Goal: Transaction & Acquisition: Purchase product/service

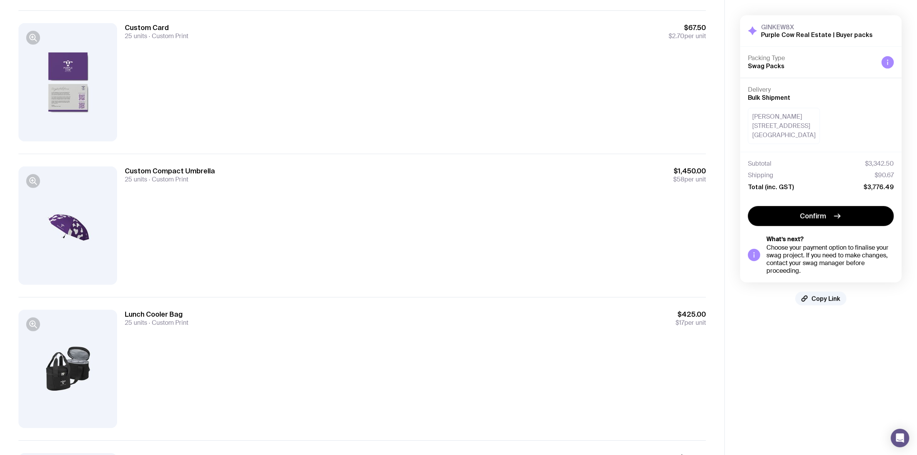
scroll to position [449, 0]
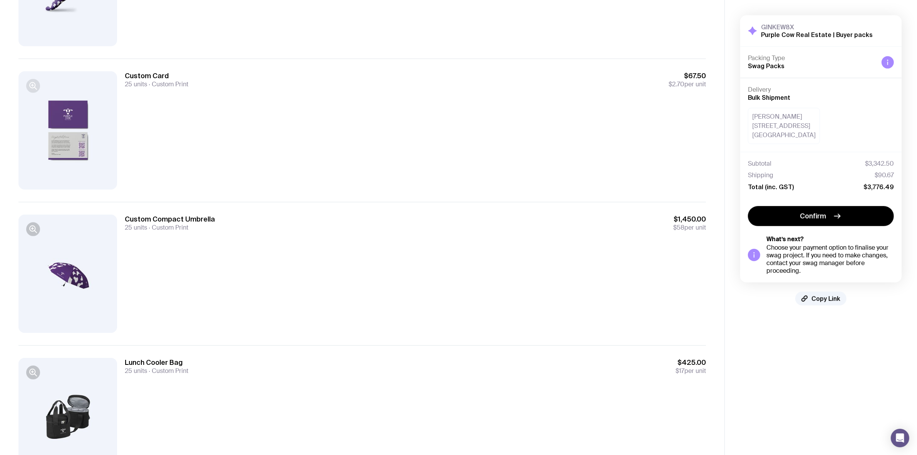
click at [36, 82] on icon "button" at bounding box center [32, 85] width 9 height 9
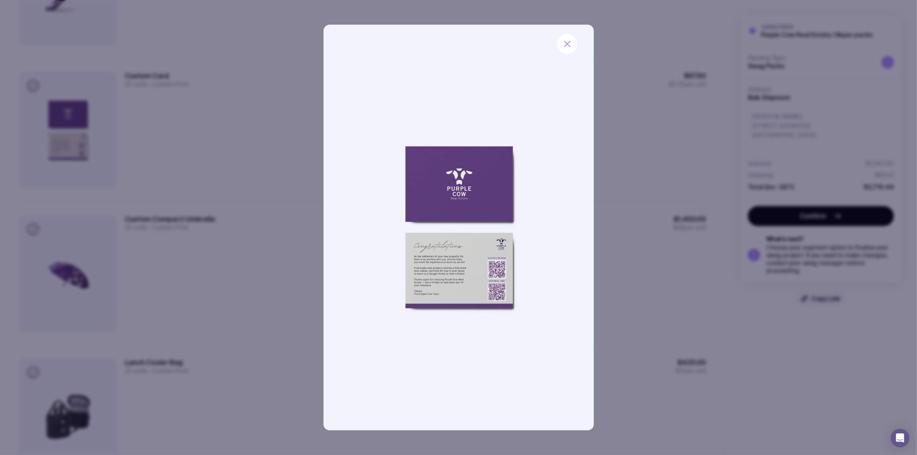
click at [271, 126] on div at bounding box center [458, 227] width 917 height 455
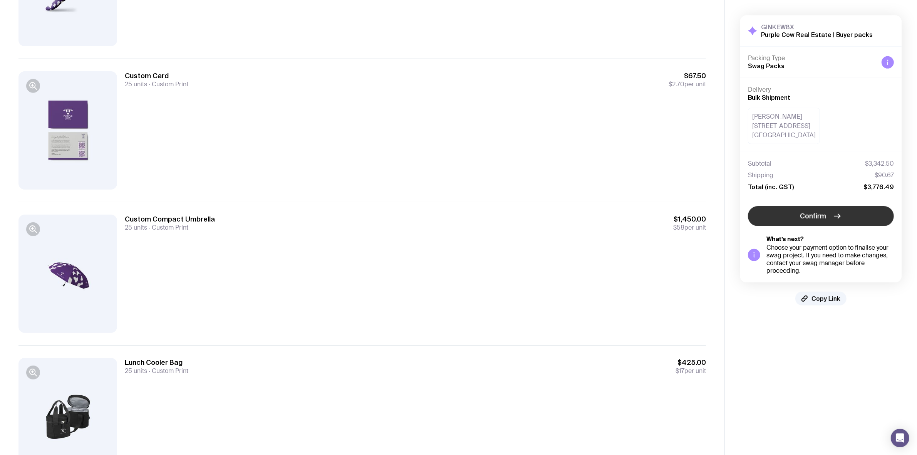
click at [837, 221] on icon "button" at bounding box center [836, 215] width 9 height 9
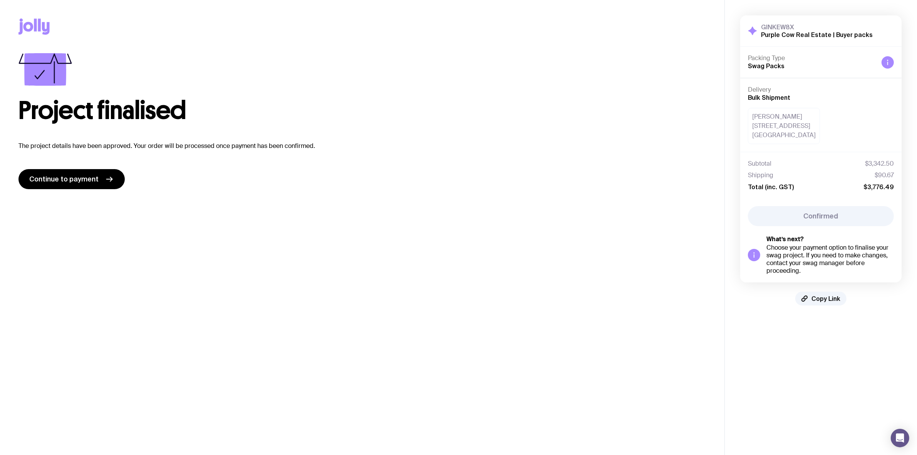
scroll to position [0, 0]
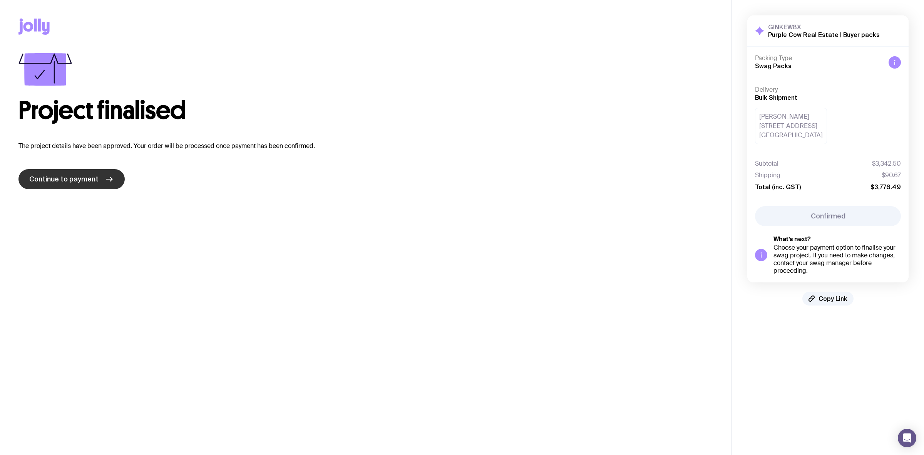
click at [97, 183] on link "Continue to payment" at bounding box center [71, 179] width 106 height 20
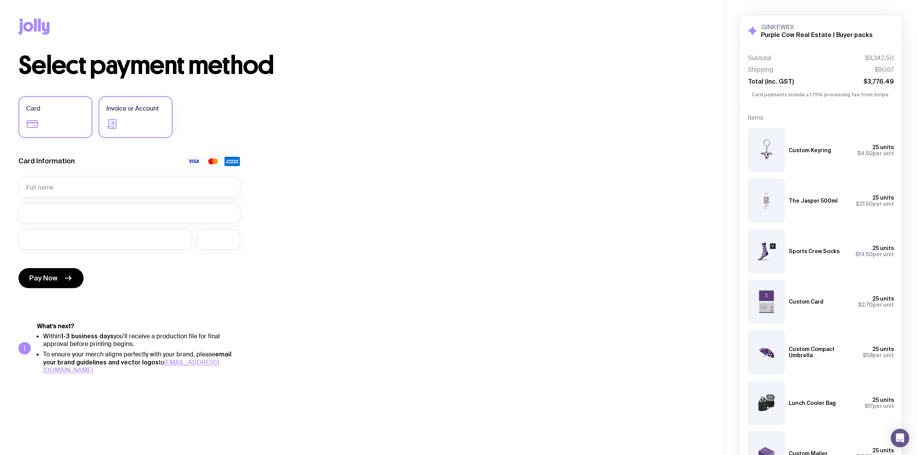
click at [117, 116] on label "Invoice or Account" at bounding box center [136, 117] width 74 height 42
click at [0, 0] on input "Invoice or Account" at bounding box center [0, 0] width 0 height 0
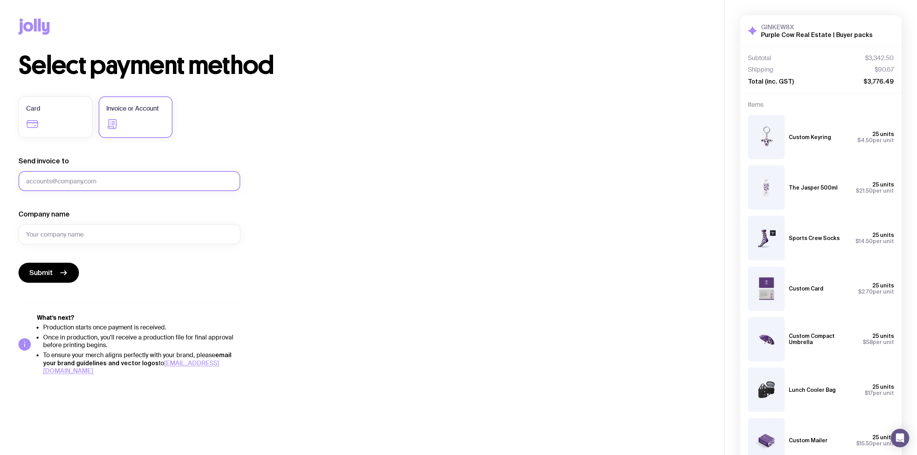
click at [101, 175] on input "Send invoice to" at bounding box center [129, 181] width 222 height 20
click at [105, 177] on input "Send invoice to" at bounding box center [129, 181] width 222 height 20
click at [107, 177] on input "Send invoice to" at bounding box center [129, 181] width 222 height 20
click at [72, 187] on input "Send invoice to" at bounding box center [129, 181] width 222 height 20
click at [74, 185] on input "Send invoice to" at bounding box center [129, 181] width 222 height 20
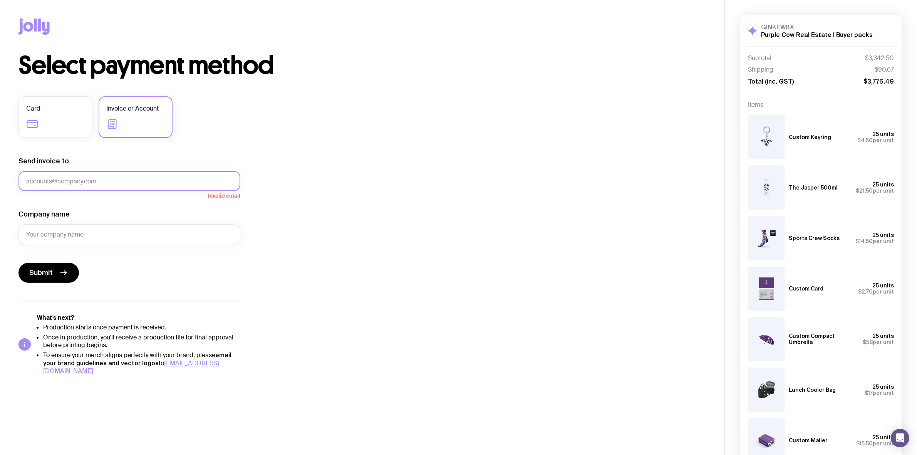
paste input "nicole.challen@purplecowrealestate.com.au"
type input "nicole.challen@purplecowrealestate.com.au"
click at [70, 236] on input "Company name" at bounding box center [129, 234] width 222 height 20
type input "Purple Cow Real Estate"
click at [110, 258] on form "Send invoice to nicole.challen@purplecowrealestate.com.au Company name Purple C…" at bounding box center [129, 219] width 222 height 126
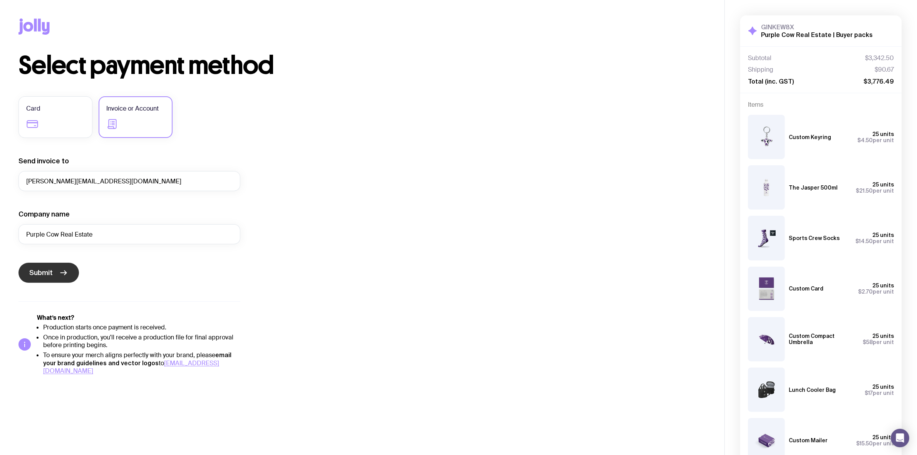
click at [52, 269] on span "Submit" at bounding box center [40, 272] width 23 height 9
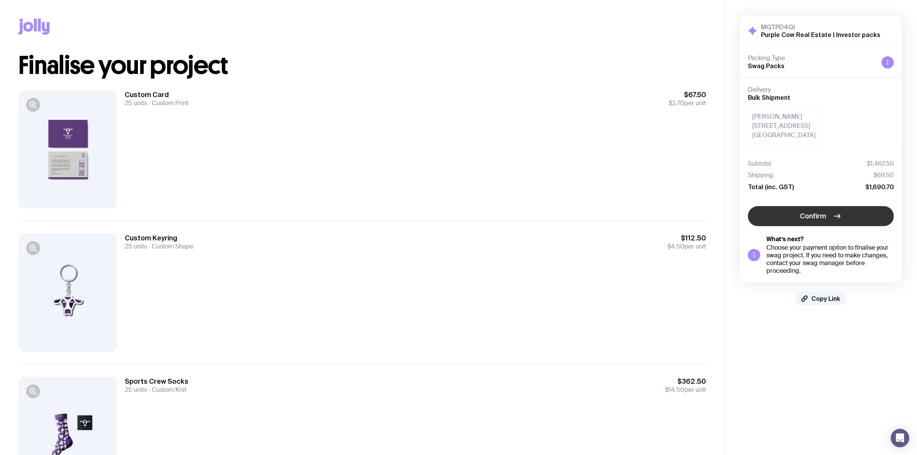
click at [834, 218] on icon "button" at bounding box center [836, 215] width 9 height 9
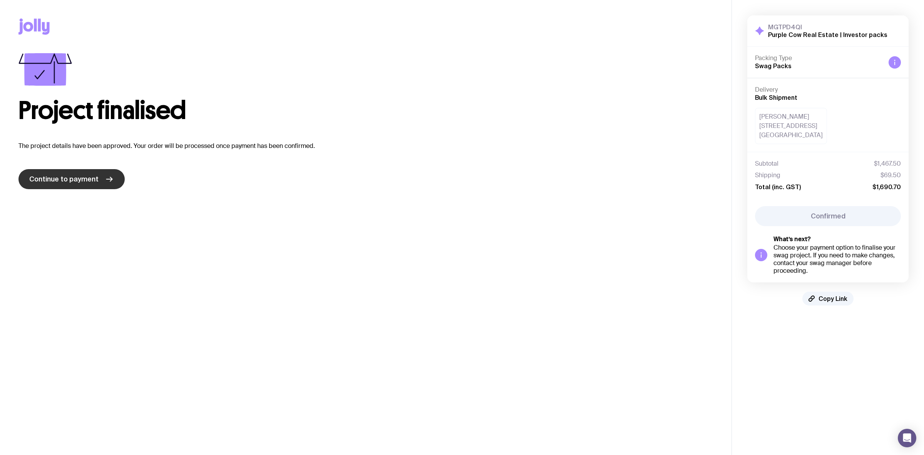
click at [89, 176] on span "Continue to payment" at bounding box center [63, 178] width 69 height 9
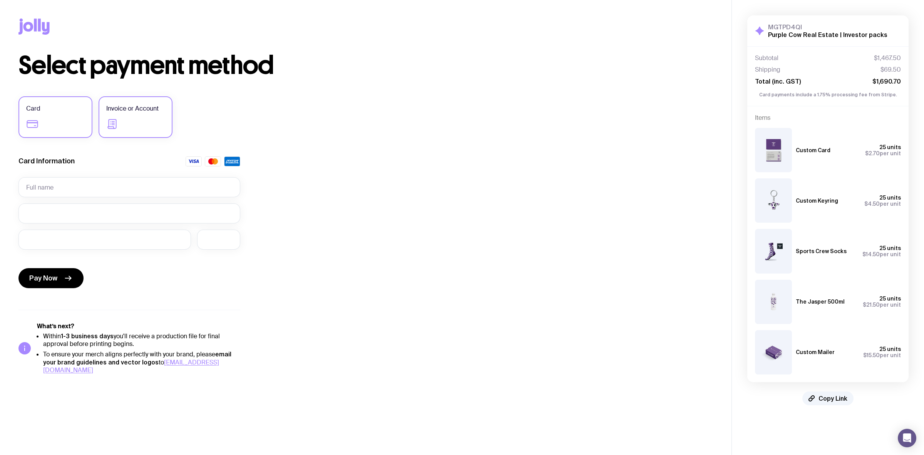
click at [131, 118] on label "Invoice or Account" at bounding box center [136, 117] width 74 height 42
click at [0, 0] on input "Invoice or Account" at bounding box center [0, 0] width 0 height 0
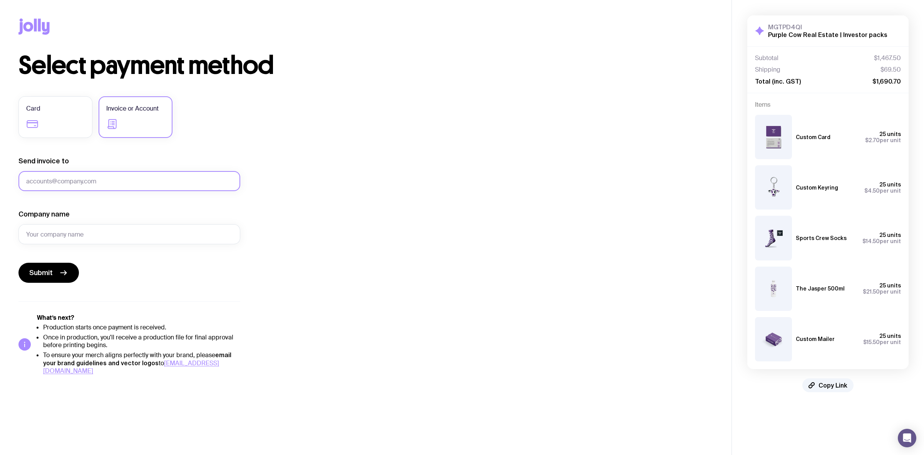
click at [74, 179] on input "Send invoice to" at bounding box center [129, 181] width 222 height 20
paste input "nicole.challen@purplecowrealestate.com.au"
type input "nicole.challen@purplecowrealestate.com.au"
click at [60, 208] on form "Send invoice to nicole.challen@purplecowrealestate.com.au Company name Submit" at bounding box center [129, 219] width 222 height 126
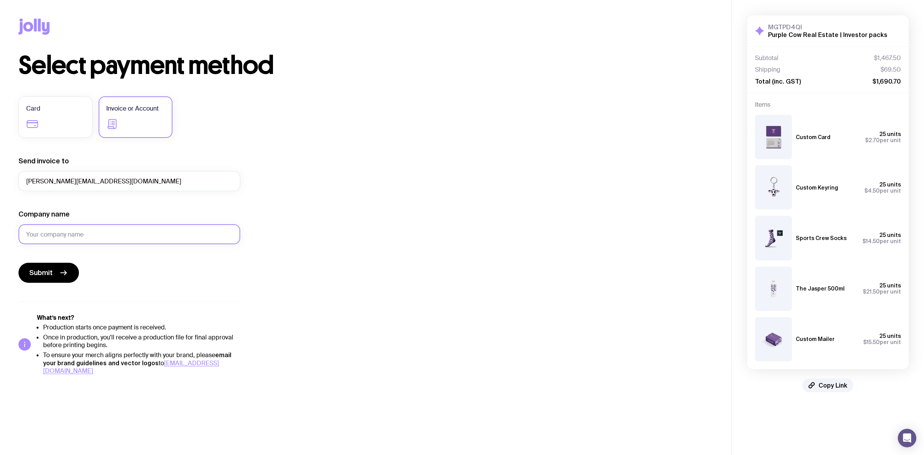
click at [77, 238] on input "Company name" at bounding box center [129, 234] width 222 height 20
type input "Purple Cow Real Estate"
click at [56, 270] on button "Submit" at bounding box center [48, 273] width 60 height 20
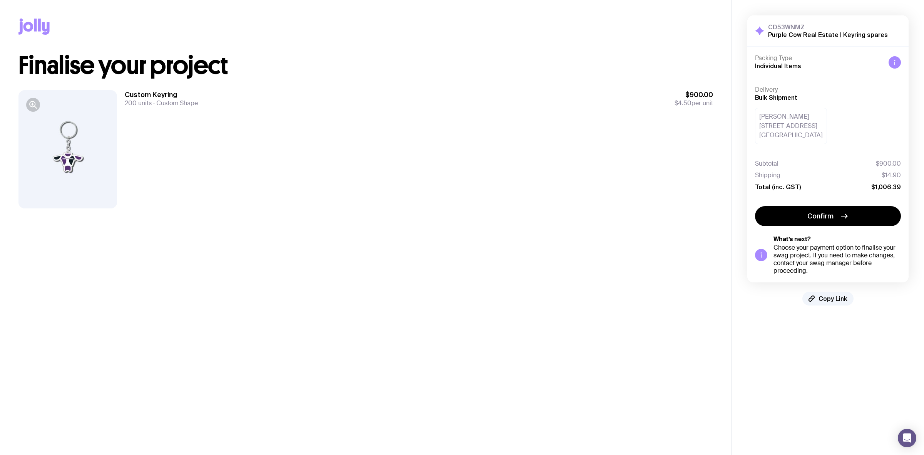
click at [605, 208] on div "Custom Keyring 200 units Custom Shape $900.00 $4.50 per unit" at bounding box center [419, 149] width 588 height 118
click at [840, 216] on icon "button" at bounding box center [844, 215] width 9 height 9
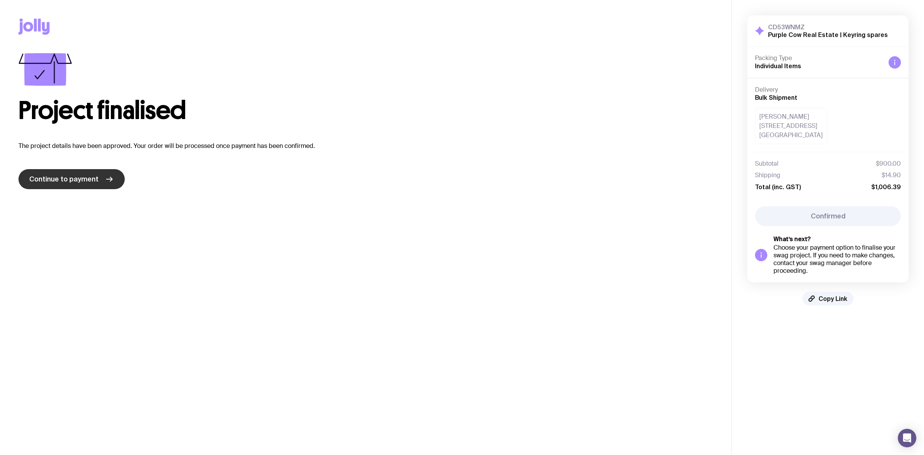
click at [81, 186] on link "Continue to payment" at bounding box center [71, 179] width 106 height 20
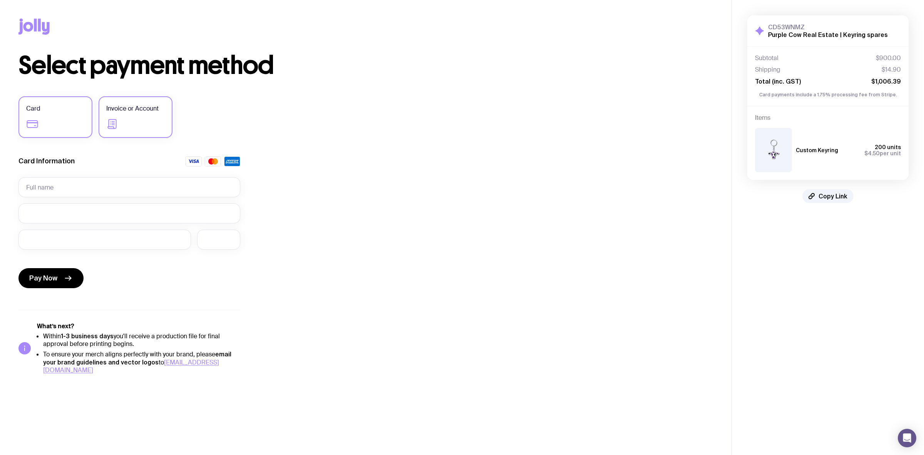
click at [146, 119] on label "Invoice or Account" at bounding box center [136, 117] width 74 height 42
click at [0, 0] on input "Invoice or Account" at bounding box center [0, 0] width 0 height 0
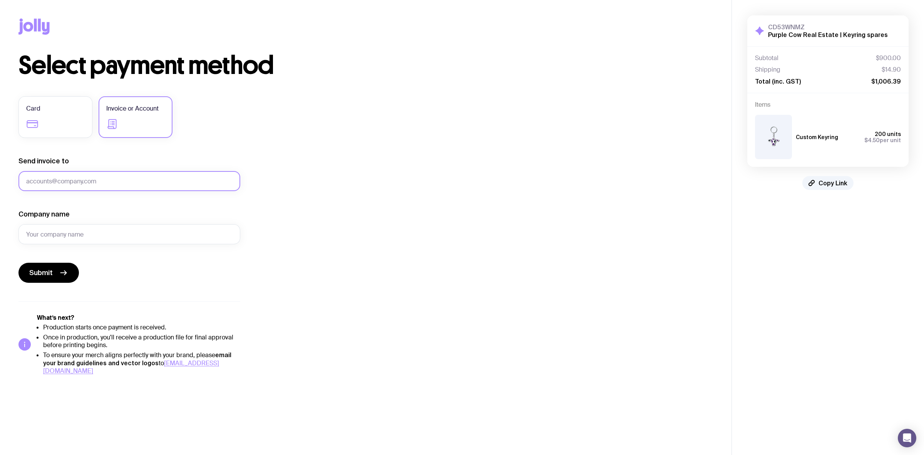
click at [85, 183] on input "Send invoice to" at bounding box center [129, 181] width 222 height 20
click at [87, 182] on input "Send invoice to" at bounding box center [129, 181] width 222 height 20
paste input "nicole.challen@purplecowrealestate.com.au"
type input "nicole.challen@purplecowrealestate.com.au"
click at [78, 225] on input "Company name" at bounding box center [129, 234] width 222 height 20
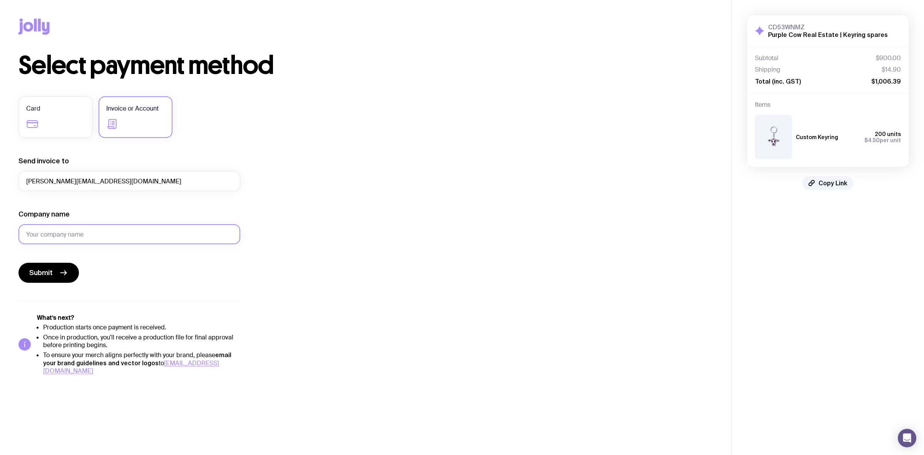
click at [83, 228] on input "Company name" at bounding box center [129, 234] width 222 height 20
click at [85, 230] on input "Company name" at bounding box center [129, 234] width 222 height 20
click at [86, 230] on input "Company name" at bounding box center [129, 234] width 222 height 20
drag, startPoint x: 86, startPoint y: 230, endPoint x: 90, endPoint y: 232, distance: 5.0
click at [87, 230] on input "Company name" at bounding box center [129, 234] width 222 height 20
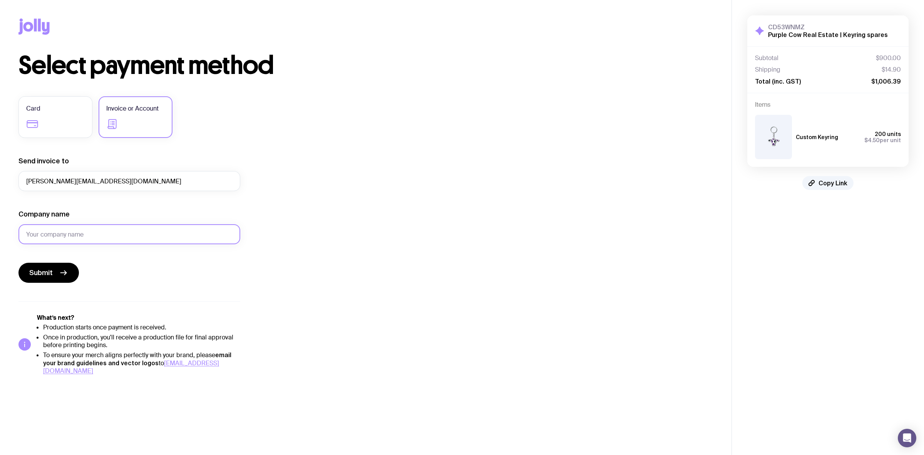
click at [93, 233] on input "Company name" at bounding box center [129, 234] width 222 height 20
type input "Purple Cow Real Estate"
click at [53, 274] on button "Submit" at bounding box center [48, 273] width 60 height 20
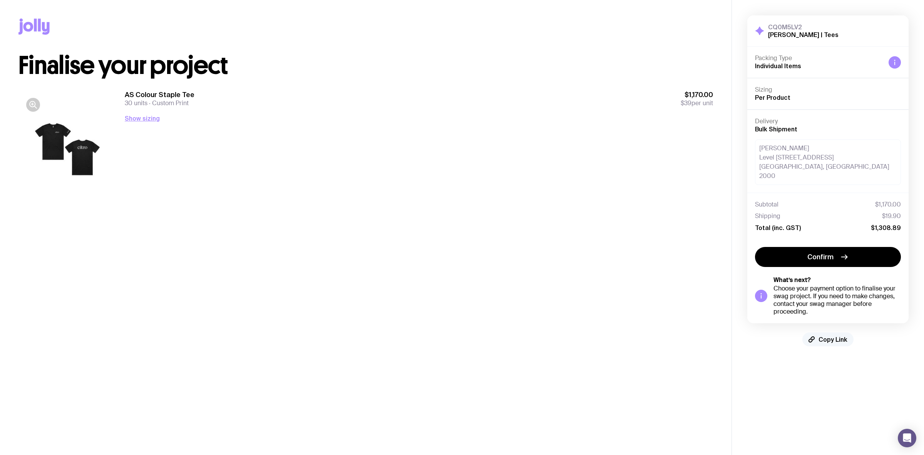
click at [824, 335] on span "Copy Link" at bounding box center [833, 339] width 29 height 8
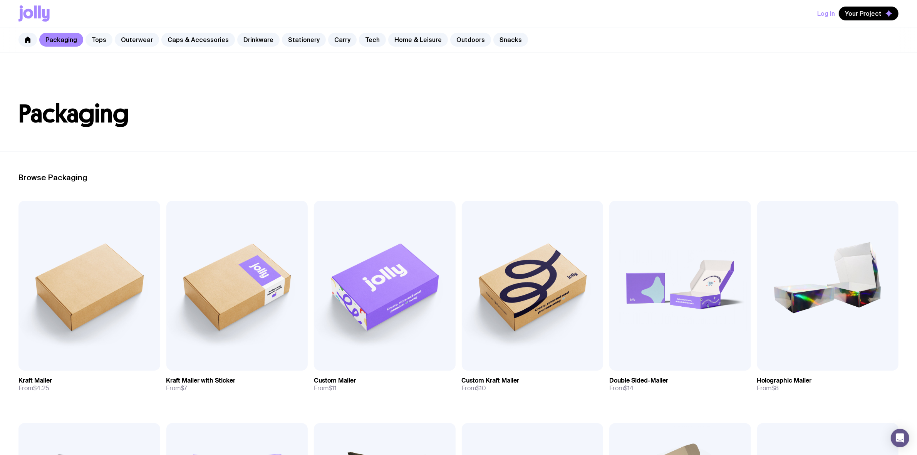
click at [107, 44] on link "Tops" at bounding box center [98, 40] width 27 height 14
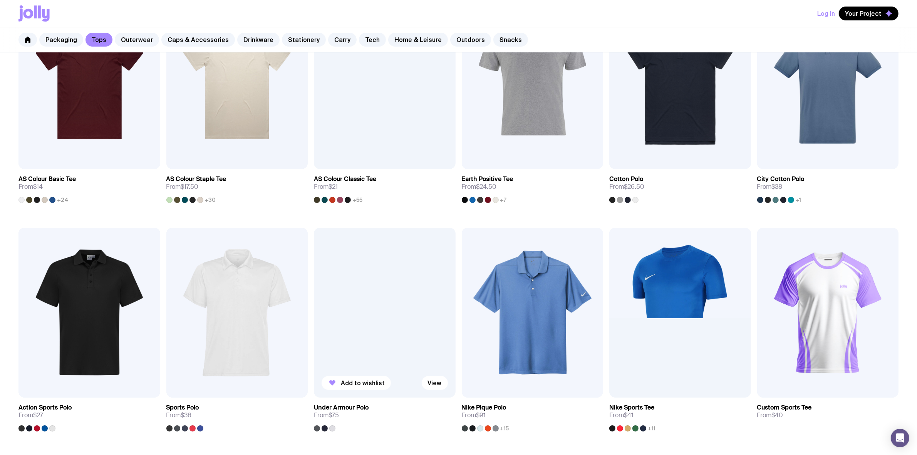
scroll to position [241, 0]
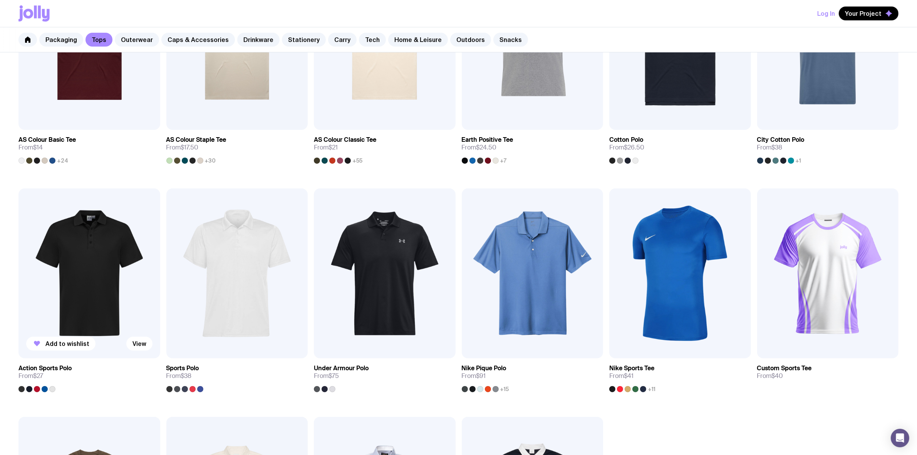
click at [89, 270] on img at bounding box center [89, 273] width 142 height 170
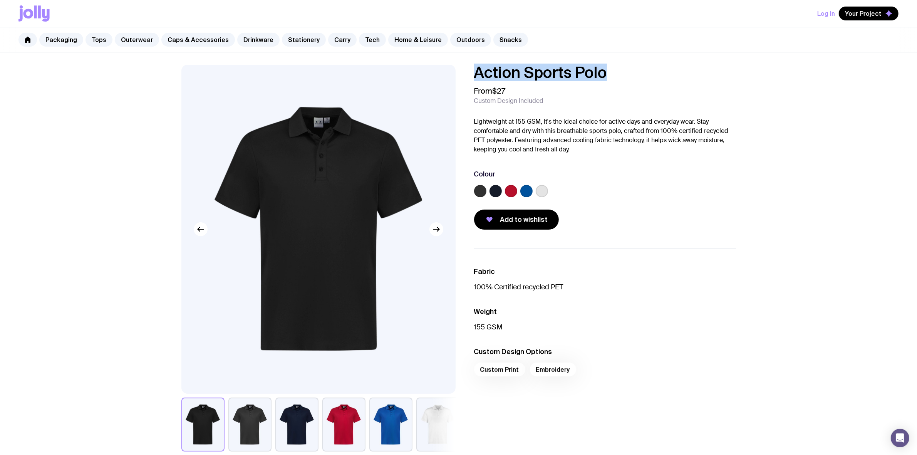
drag, startPoint x: 613, startPoint y: 76, endPoint x: 407, endPoint y: 93, distance: 207.1
click at [407, 93] on div "Action Sports Polo From $27 Custom Design Included Lightweight at 155 GSM, it's…" at bounding box center [458, 258] width 591 height 387
copy h1 "Action Sports Polo"
click at [60, 36] on link "Packaging" at bounding box center [61, 40] width 44 height 14
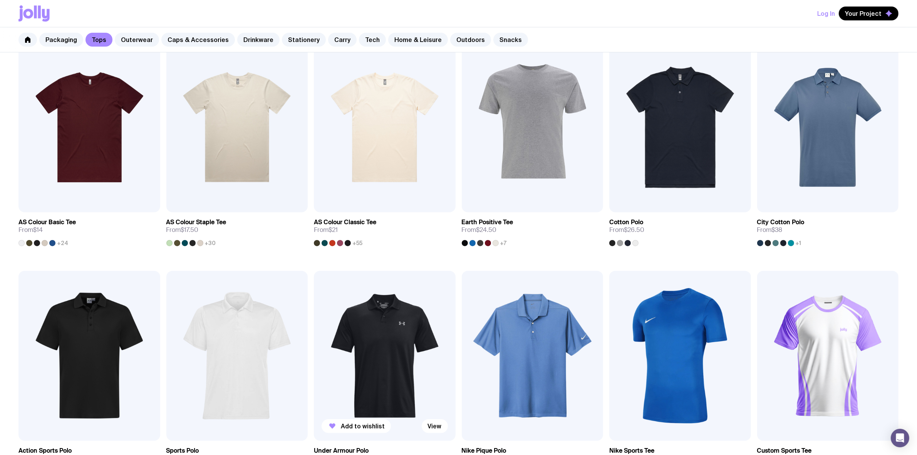
scroll to position [241, 0]
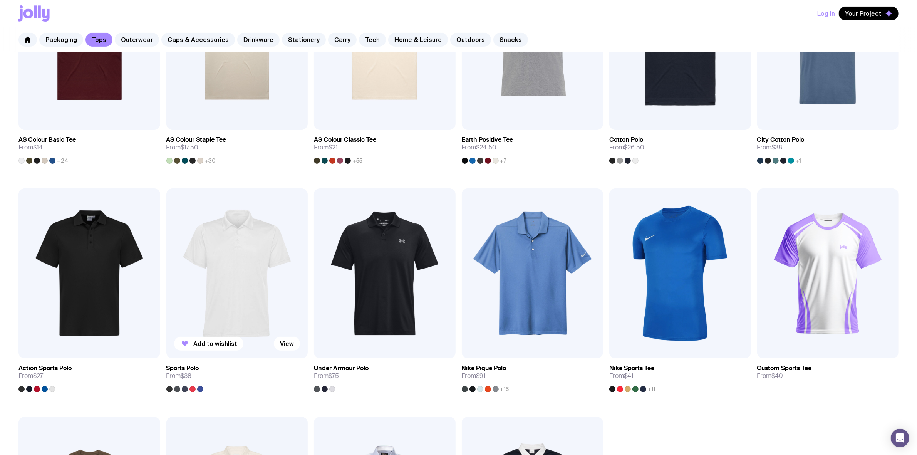
click at [220, 259] on img at bounding box center [237, 273] width 142 height 170
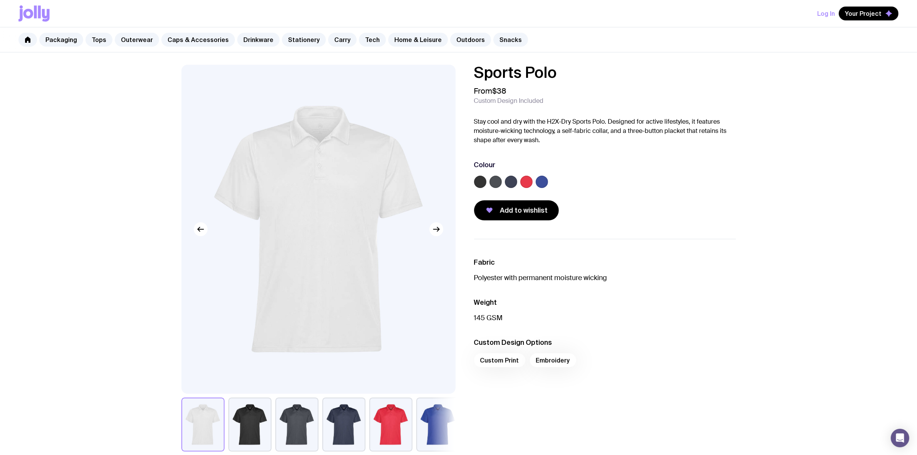
click at [296, 419] on button "button" at bounding box center [296, 424] width 43 height 54
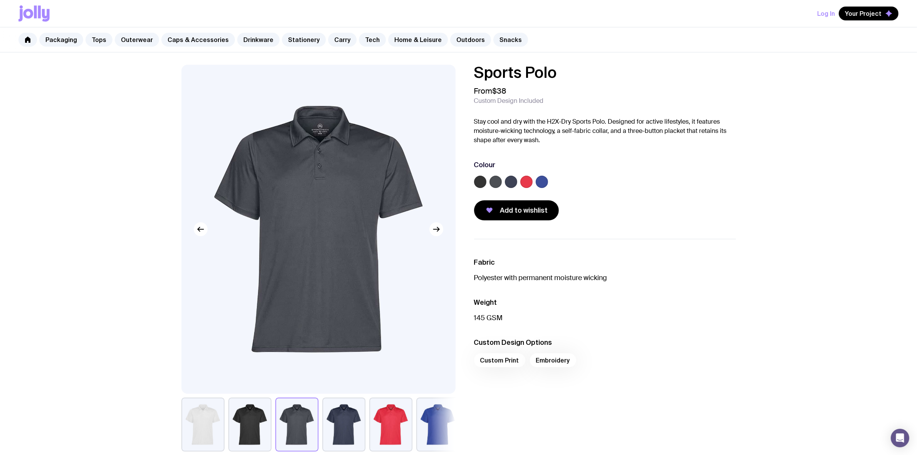
click at [246, 424] on button "button" at bounding box center [249, 424] width 43 height 54
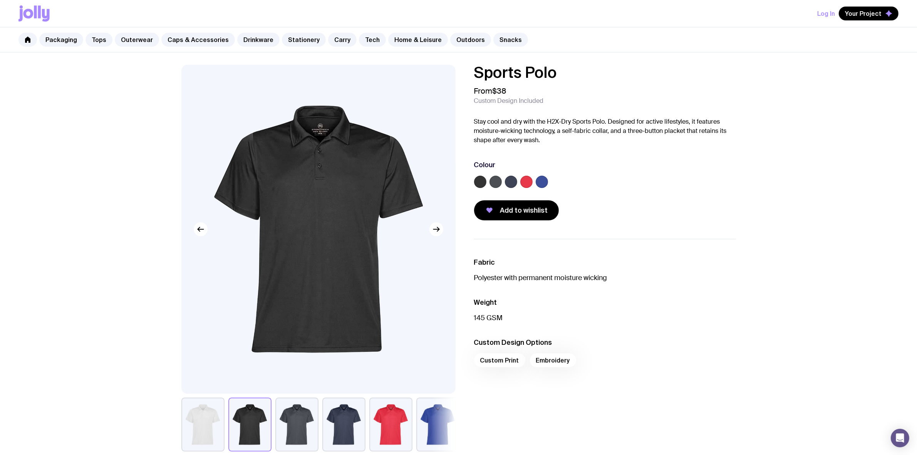
click at [328, 418] on button "button" at bounding box center [343, 424] width 43 height 54
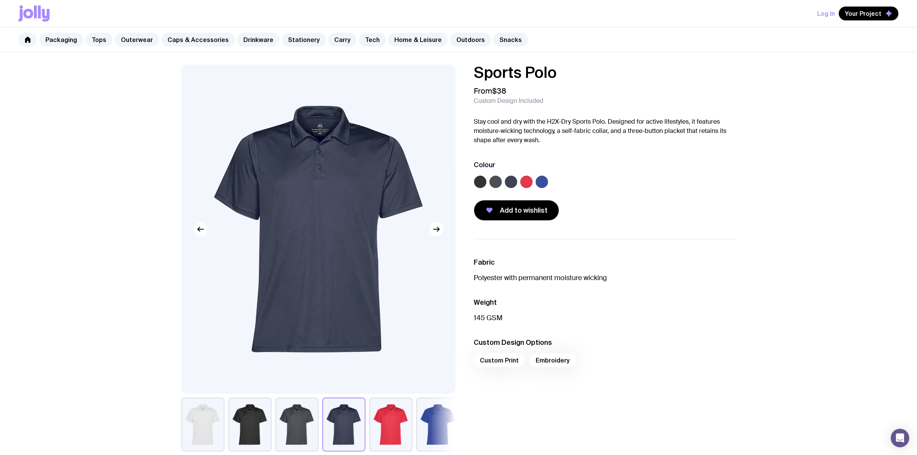
click at [588, 85] on div "Sports Polo From $38 Custom Design Included Stay cool and dry with the H2X-Dry …" at bounding box center [605, 143] width 262 height 156
click at [564, 76] on h1 "Sports Polo" at bounding box center [605, 72] width 262 height 15
drag, startPoint x: 561, startPoint y: 72, endPoint x: 461, endPoint y: 65, distance: 100.3
click at [454, 65] on div "Sports Polo From $38 Custom Design Included Stay cool and dry with the H2X-Dry …" at bounding box center [458, 258] width 591 height 387
copy h1 "Sports Polo"
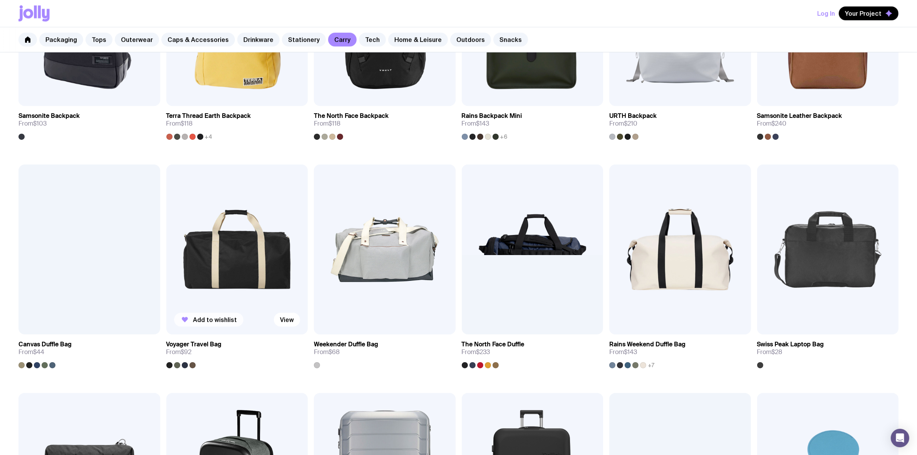
scroll to position [722, 0]
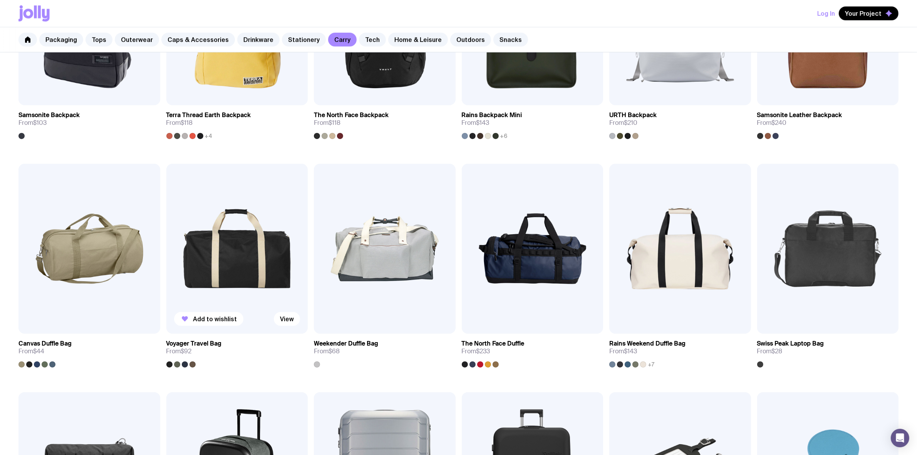
click at [215, 279] on img at bounding box center [237, 249] width 142 height 170
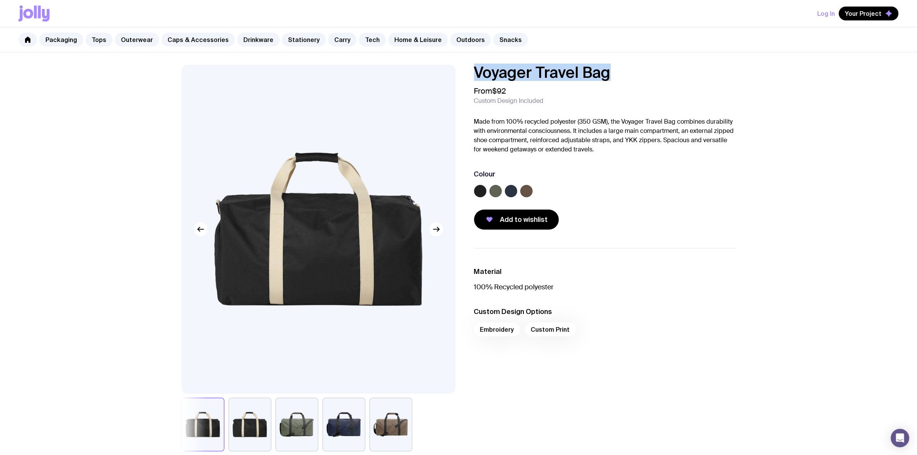
drag, startPoint x: 615, startPoint y: 69, endPoint x: 432, endPoint y: 70, distance: 182.9
click at [432, 70] on div "Voyager Travel Bag From $92 Custom Design Included Made from 100% recycled poly…" at bounding box center [458, 258] width 591 height 387
copy h1 "Voyager Travel Bag"
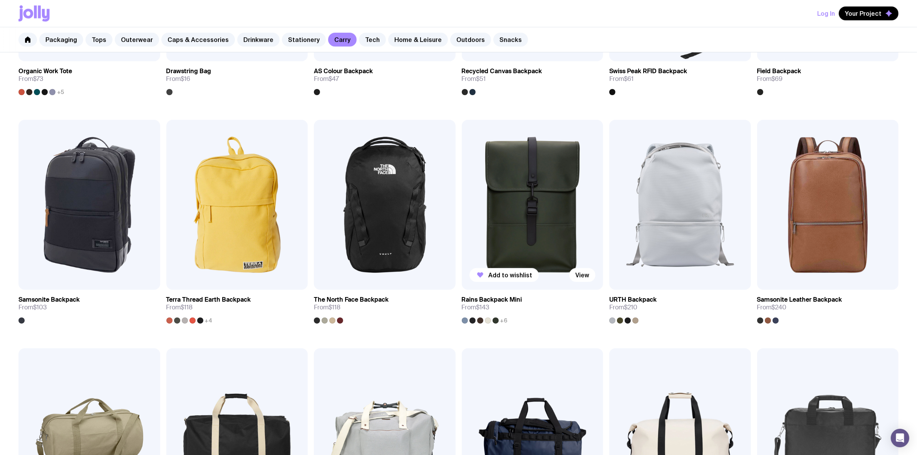
scroll to position [713, 0]
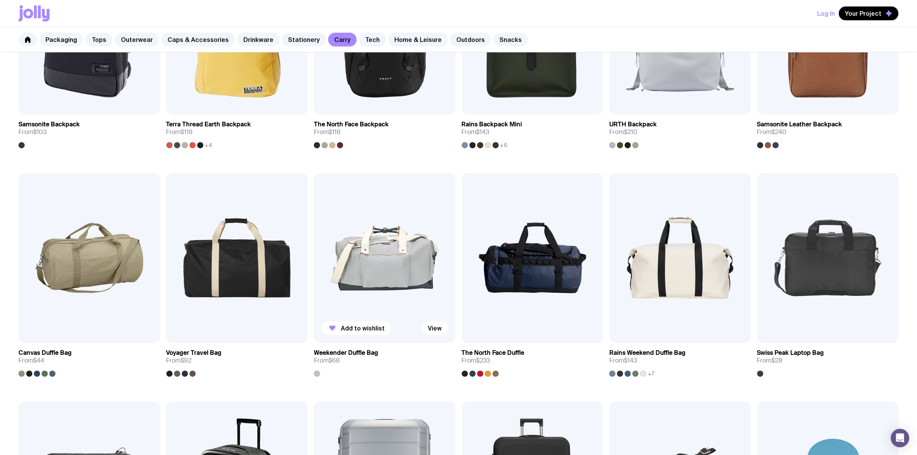
click at [401, 263] on img at bounding box center [385, 258] width 142 height 170
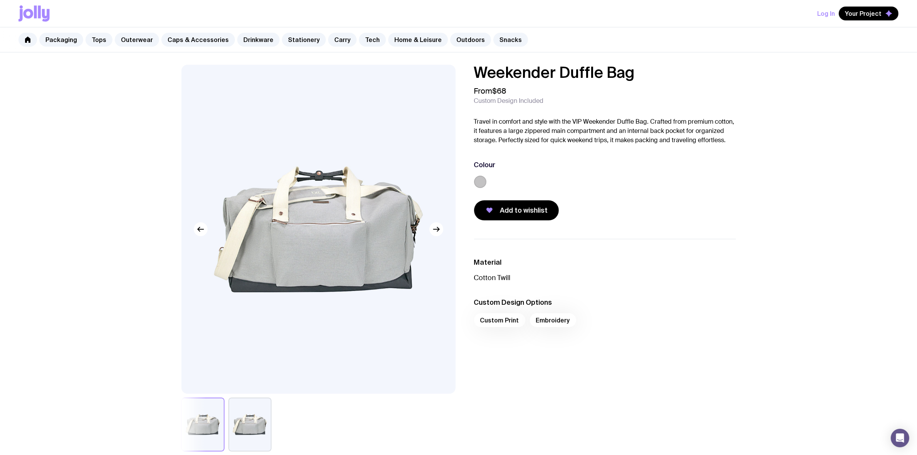
click at [278, 435] on div at bounding box center [318, 424] width 274 height 54
click at [259, 429] on button "button" at bounding box center [249, 424] width 43 height 54
click at [217, 424] on button "button" at bounding box center [202, 424] width 43 height 54
click at [251, 418] on button "button" at bounding box center [249, 424] width 43 height 54
drag, startPoint x: 639, startPoint y: 76, endPoint x: 467, endPoint y: 77, distance: 172.5
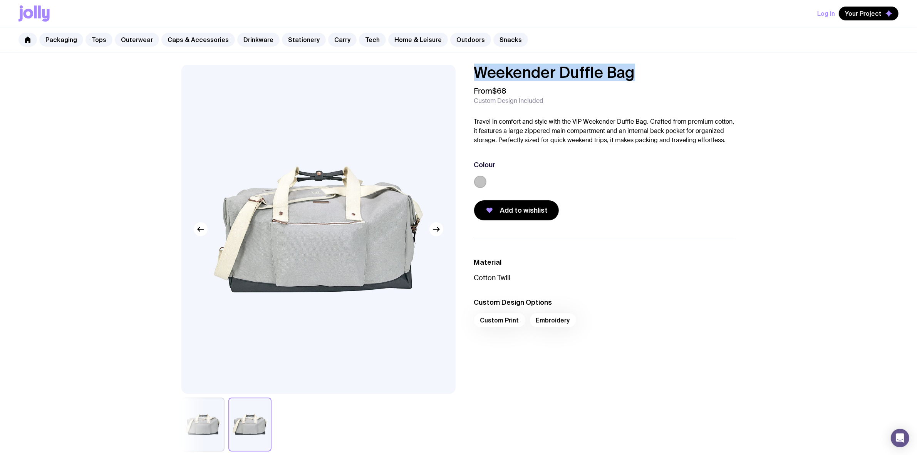
click at [467, 77] on div "Weekender Duffle Bag From $68 Custom Design Included Travel in comfort and styl…" at bounding box center [599, 143] width 274 height 156
copy h1 "Weekender Duffle Bag"
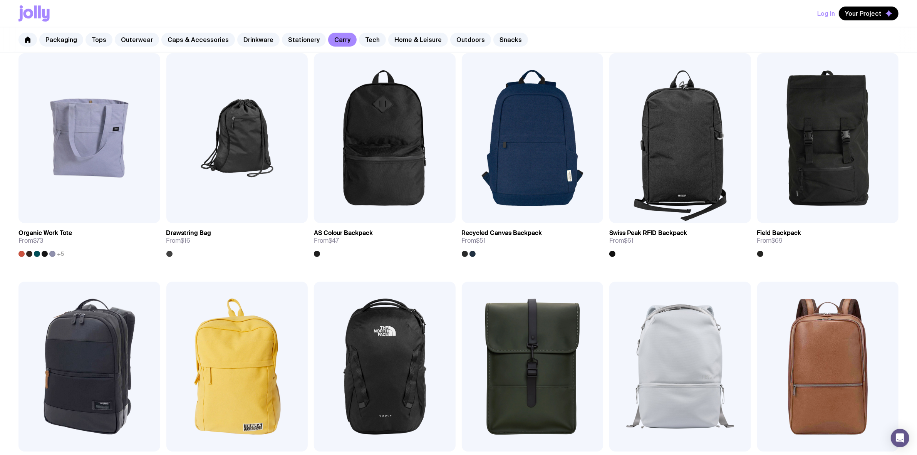
scroll to position [713, 0]
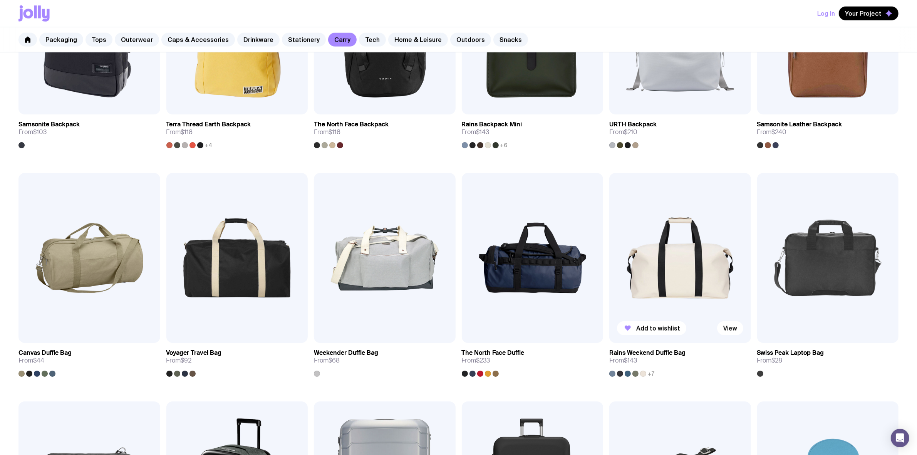
click at [673, 260] on img at bounding box center [680, 258] width 142 height 170
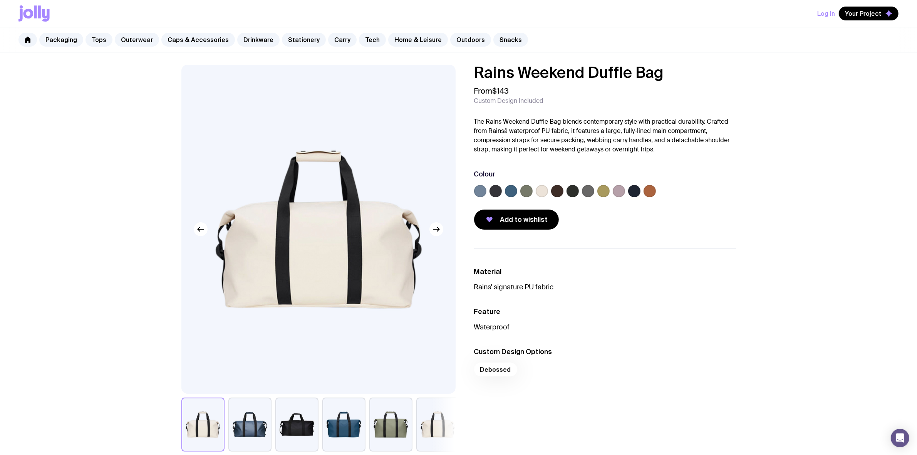
drag, startPoint x: 635, startPoint y: 70, endPoint x: 460, endPoint y: 70, distance: 175.2
click at [460, 70] on div "Rains Weekend Duffle Bag From $143 Custom Design Included The Rains Weekend Duf…" at bounding box center [458, 258] width 591 height 387
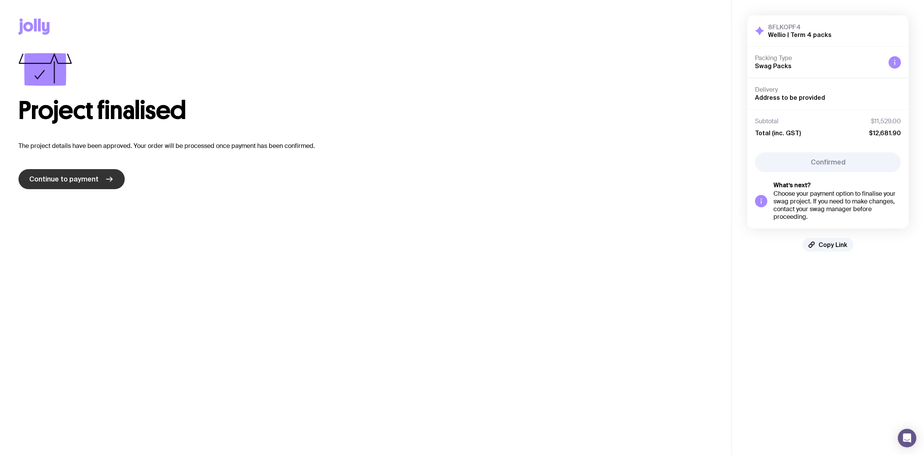
click at [100, 175] on link "Continue to payment" at bounding box center [71, 179] width 106 height 20
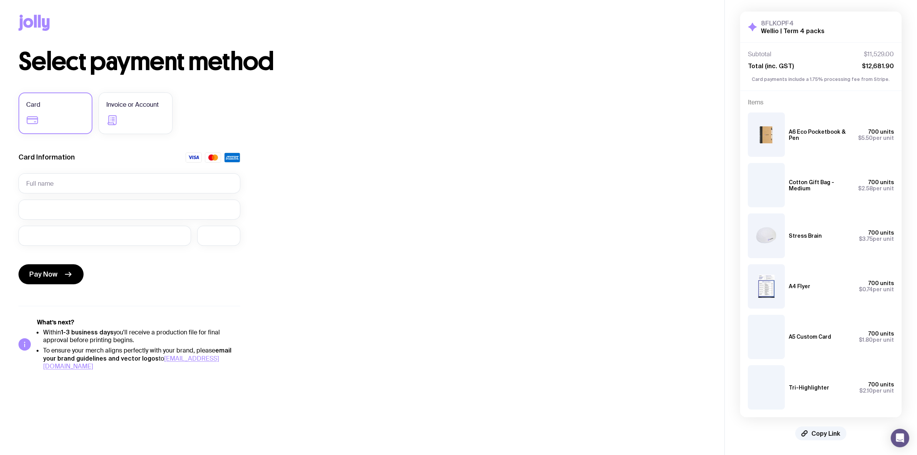
scroll to position [5, 0]
click at [129, 116] on label "Invoice or Account" at bounding box center [136, 113] width 74 height 42
click at [0, 0] on input "Invoice or Account" at bounding box center [0, 0] width 0 height 0
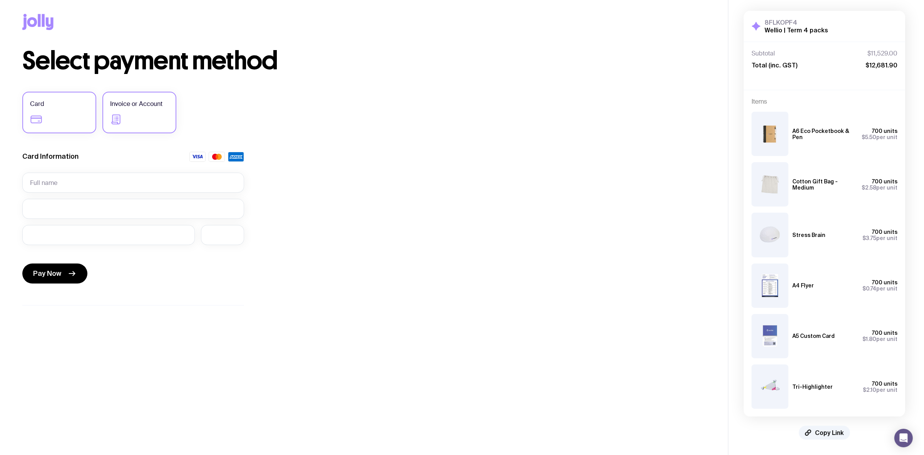
scroll to position [0, 0]
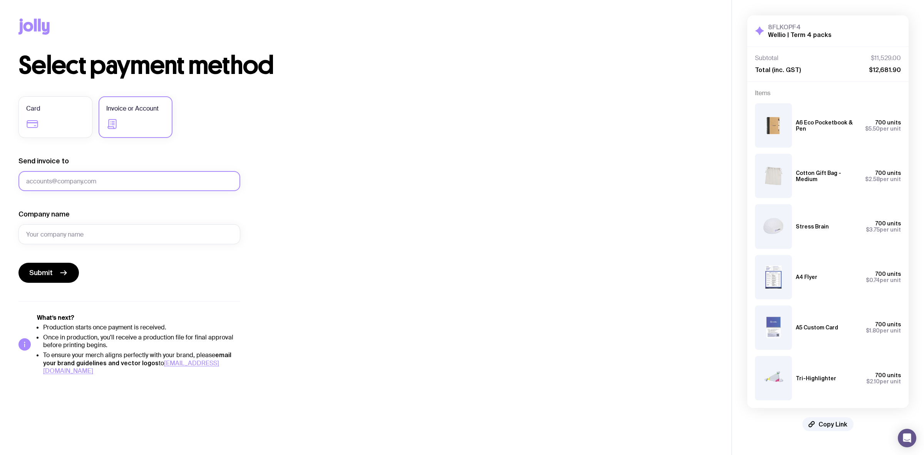
click at [68, 181] on input "Send invoice to" at bounding box center [129, 181] width 222 height 20
click at [68, 180] on input "Send invoice to" at bounding box center [129, 181] width 222 height 20
click at [103, 179] on input "Send invoice to" at bounding box center [129, 181] width 222 height 20
drag, startPoint x: 178, startPoint y: 187, endPoint x: -68, endPoint y: 194, distance: 246.5
click at [0, 194] on html "Copy Link Select payment method Card Invoice or Account Send invoice to lana In…" at bounding box center [462, 227] width 924 height 455
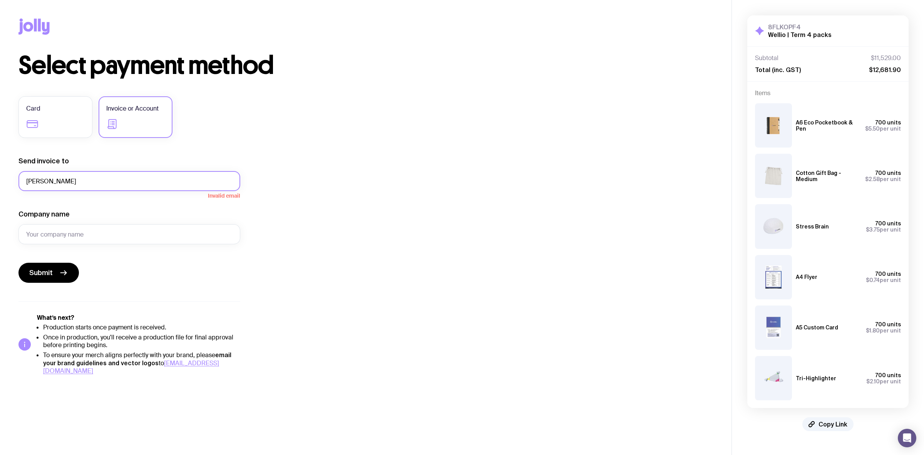
paste input "@wellioeducation.com"
type input "lana@wellioeducation.com"
click at [76, 226] on input "Company name" at bounding box center [129, 234] width 222 height 20
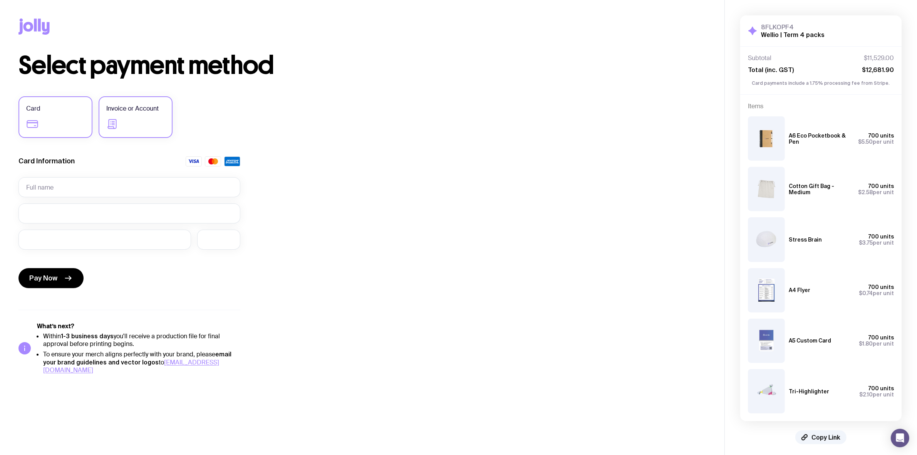
click at [114, 132] on label "Invoice or Account" at bounding box center [136, 117] width 74 height 42
click at [0, 0] on input "Invoice or Account" at bounding box center [0, 0] width 0 height 0
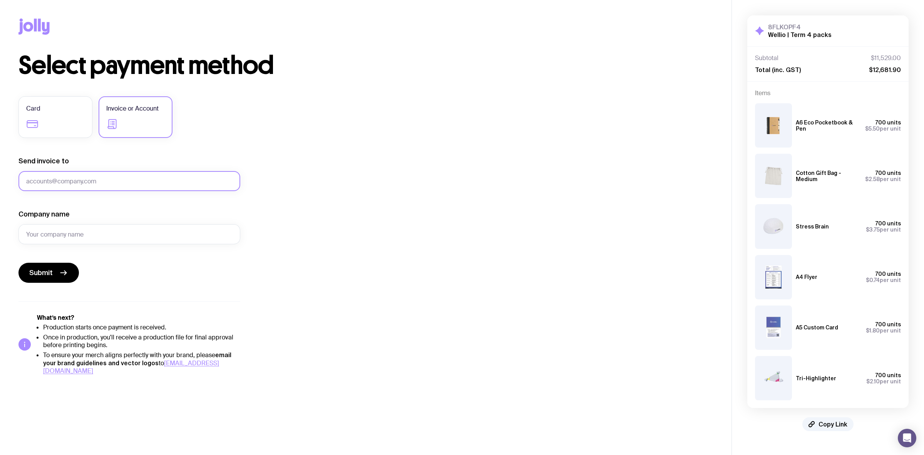
click at [79, 174] on input "Send invoice to" at bounding box center [129, 181] width 222 height 20
paste input "lana@wellioeducation.com"
type input "lana@wellioeducation.com"
click at [80, 234] on input "Company name" at bounding box center [129, 234] width 222 height 20
type input "Wellio"
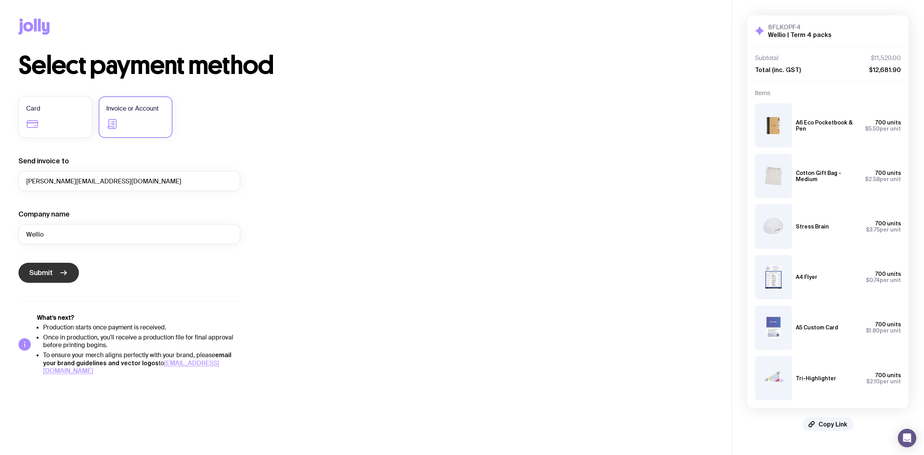
click at [47, 266] on button "Submit" at bounding box center [48, 273] width 60 height 20
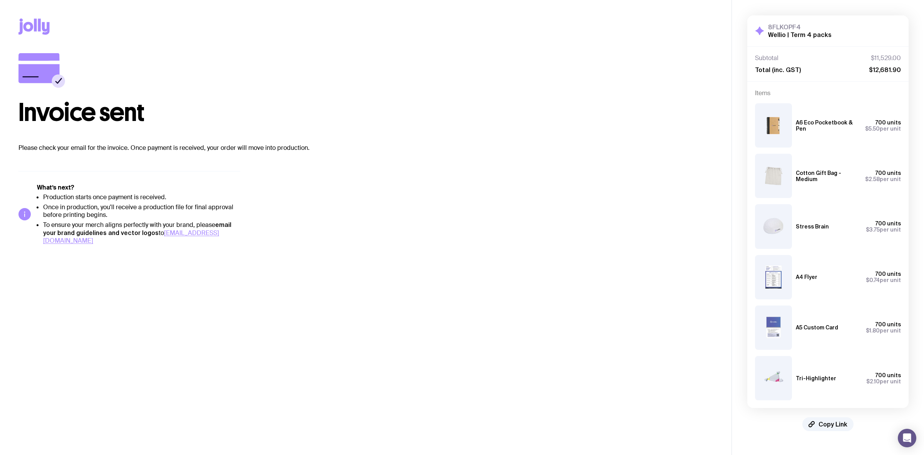
click at [214, 184] on h5 "What’s next?" at bounding box center [138, 188] width 203 height 8
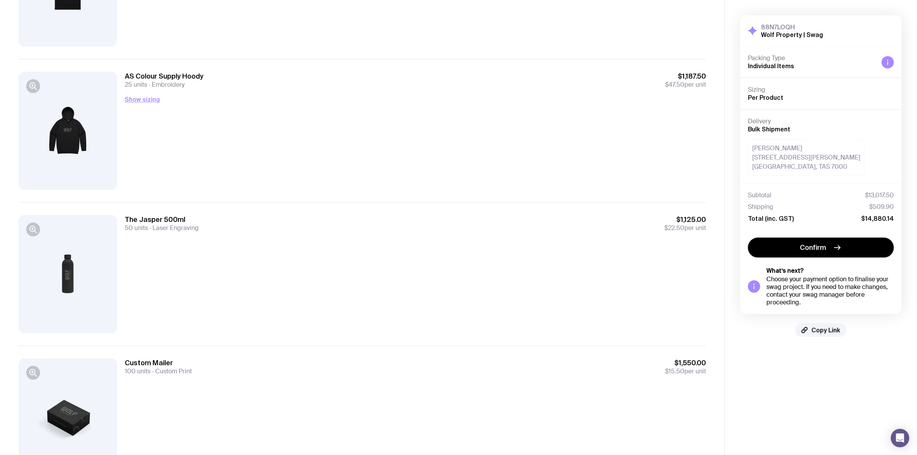
scroll to position [1215, 0]
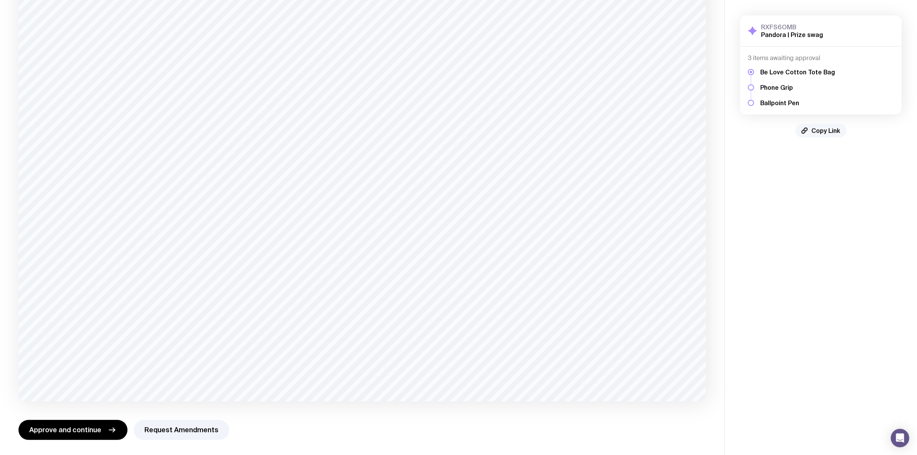
click at [828, 128] on span "Copy Link" at bounding box center [825, 131] width 29 height 8
